Goal: Task Accomplishment & Management: Use online tool/utility

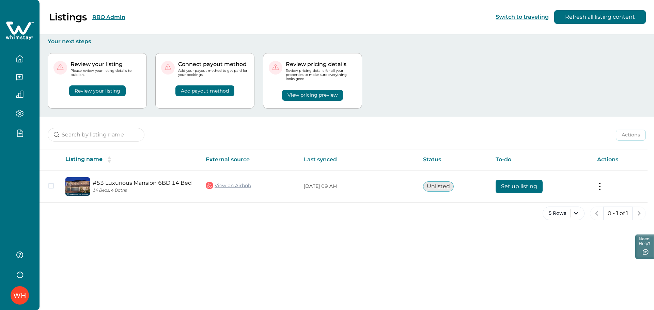
click at [21, 164] on div "WH" at bounding box center [20, 155] width 40 height 310
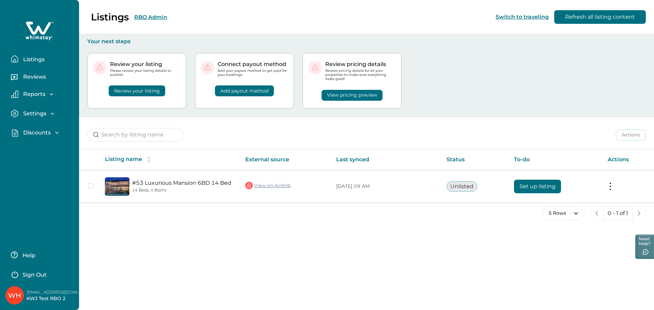
click at [31, 130] on p "Discounts" at bounding box center [36, 132] width 30 height 7
click at [36, 148] on p "Discounts" at bounding box center [36, 147] width 30 height 7
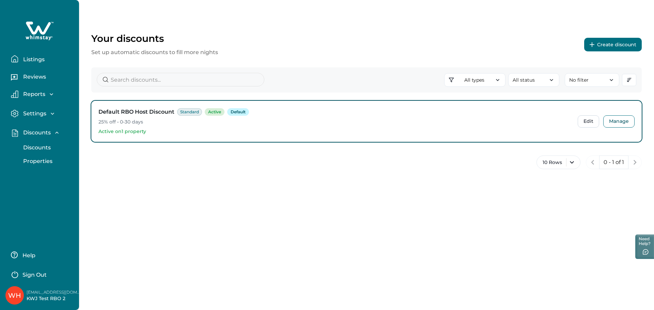
click at [613, 45] on button "Create discount" at bounding box center [613, 45] width 58 height 14
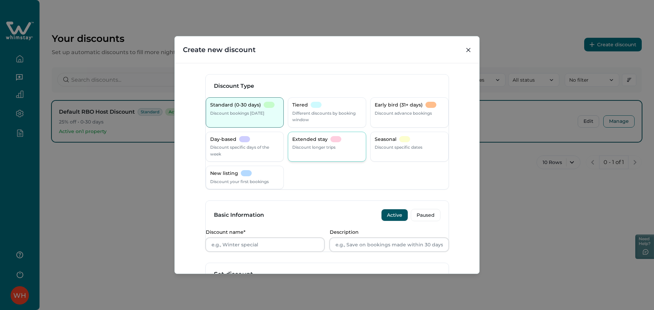
click at [301, 149] on p "Discount longer trips" at bounding box center [313, 147] width 43 height 7
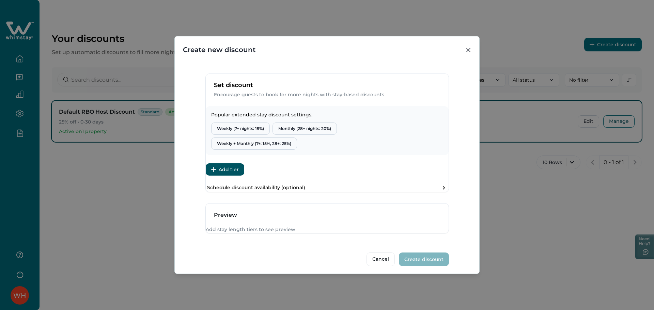
scroll to position [225, 0]
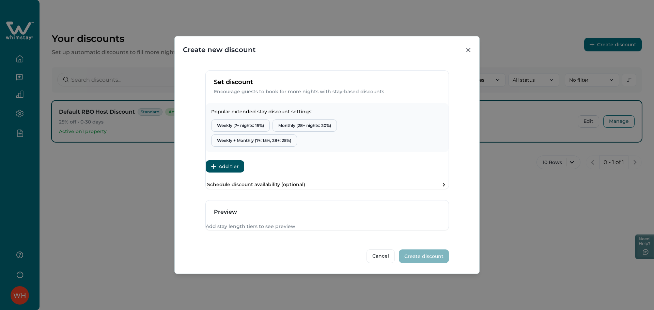
click at [239, 157] on div "Popular extended stay discount settings: Weekly (7+ nights: 15%) Monthly (28+ n…" at bounding box center [327, 146] width 243 height 86
click at [238, 160] on button "Add tier" at bounding box center [225, 166] width 38 height 12
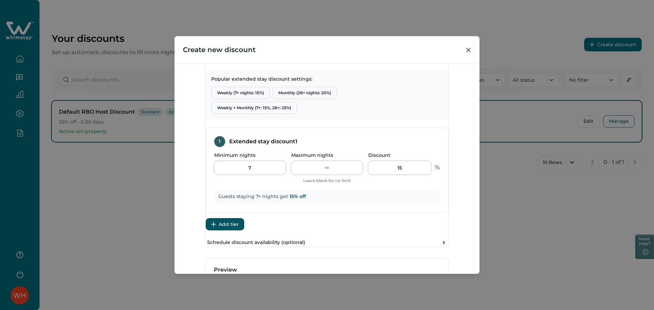
click at [234, 147] on div "1 Extended stay discount 1 Minimum nights 7 Maximum nights Leave blank for no l…" at bounding box center [327, 170] width 243 height 85
drag, startPoint x: 397, startPoint y: 187, endPoint x: 368, endPoint y: 187, distance: 28.9
click at [368, 175] on input "15" at bounding box center [399, 168] width 63 height 14
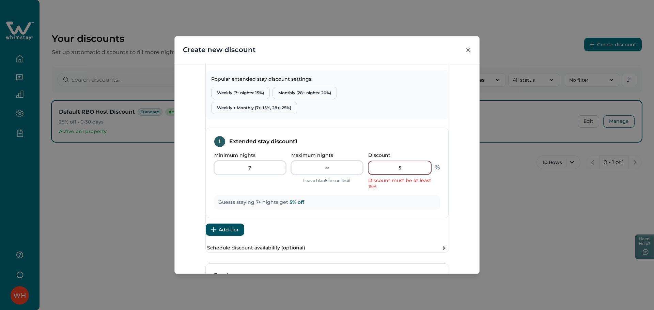
type input "5"
click at [443, 142] on div "Popular extended stay discount settings: Weekly (7+ nights: 15%) Monthly (28+ n…" at bounding box center [327, 161] width 243 height 182
drag, startPoint x: 362, startPoint y: 197, endPoint x: 386, endPoint y: 204, distance: 24.2
click at [386, 190] on div "Minimum nights 7 Maximum nights Leave blank for no limit Discount 5 Discount mu…" at bounding box center [327, 171] width 226 height 37
copy div "Discount must be at least 15%"
